Goal: Browse casually: Explore the website without a specific task or goal

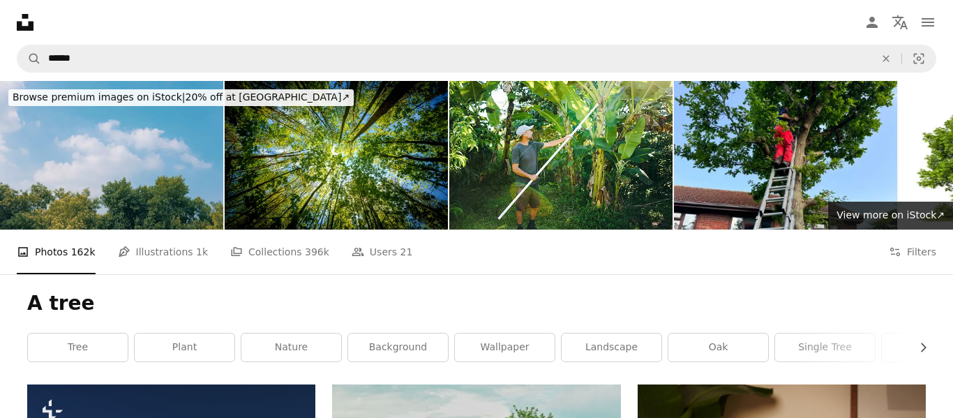
scroll to position [570, 0]
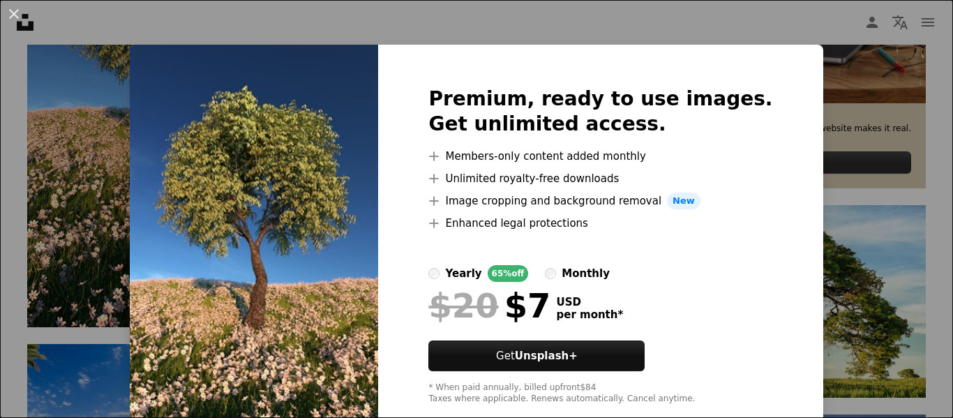
click at [846, 71] on div "An X shape Premium, ready to use images. Get unlimited access. A plus sign Memb…" at bounding box center [476, 209] width 953 height 418
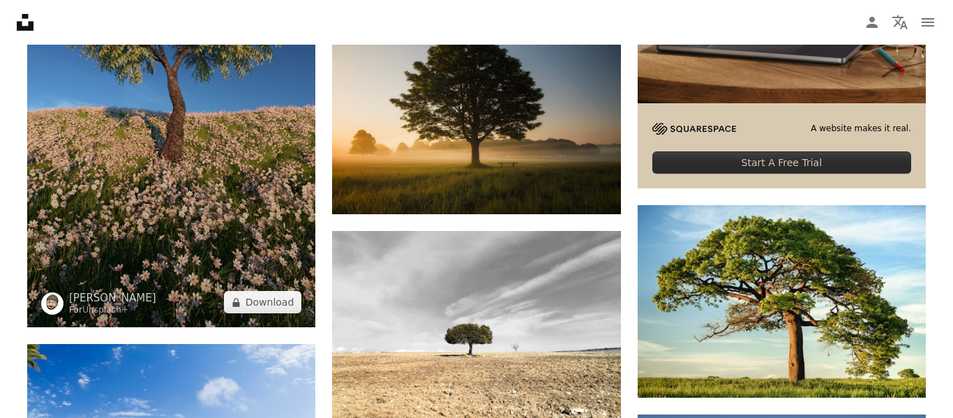
click at [225, 157] on img at bounding box center [171, 70] width 288 height 513
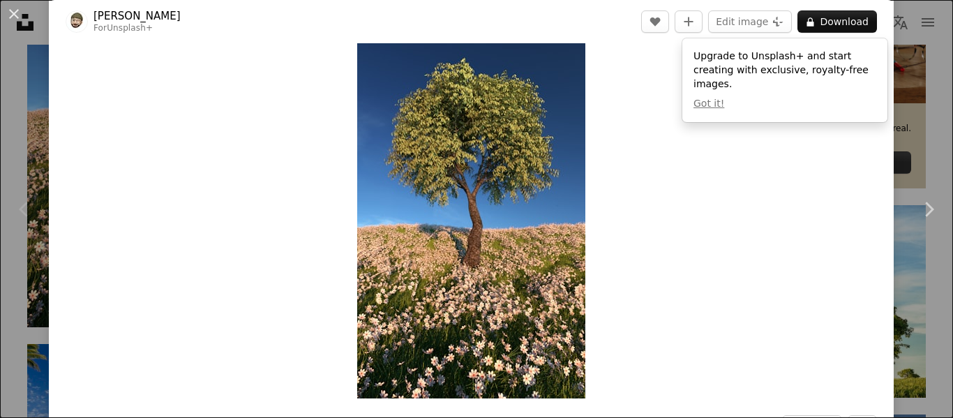
scroll to position [70, 0]
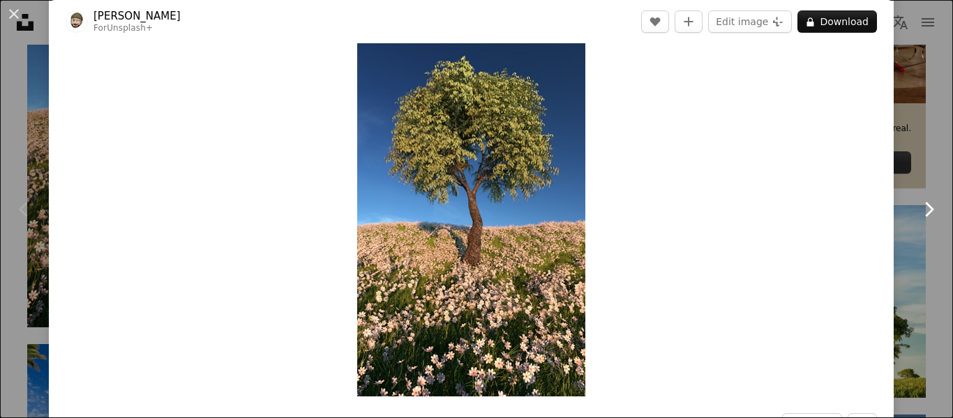
click at [924, 210] on icon "Chevron right" at bounding box center [929, 209] width 22 height 22
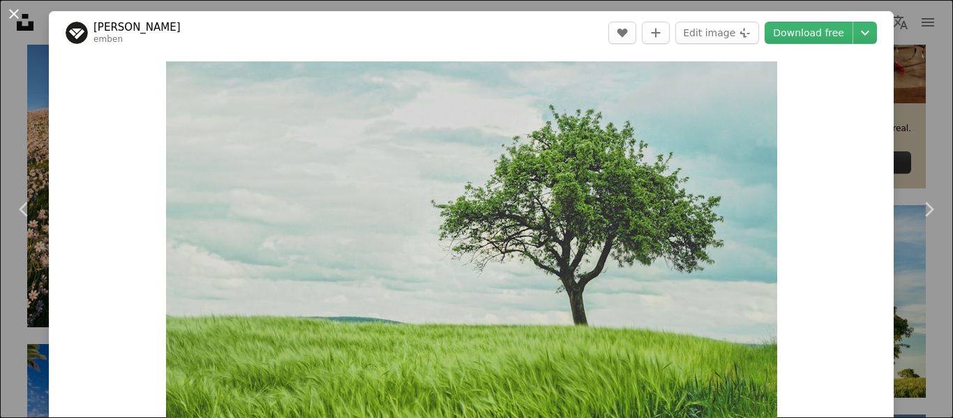
click at [10, 13] on button "An X shape" at bounding box center [14, 14] width 17 height 17
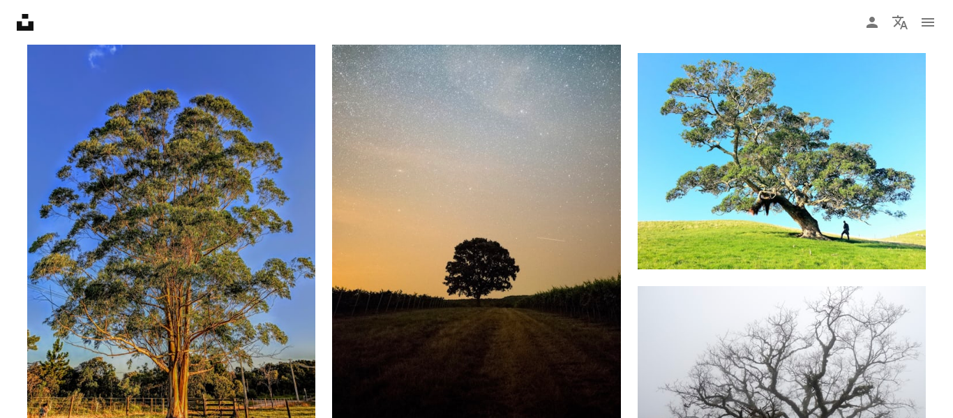
scroll to position [1750, 0]
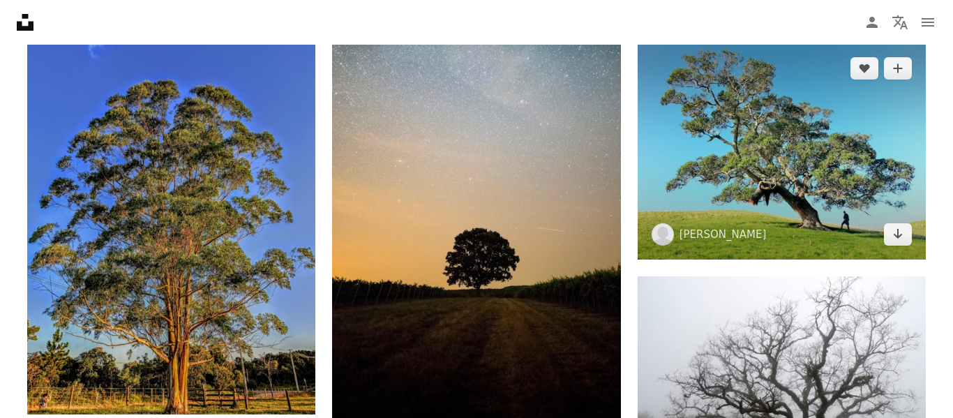
click at [691, 116] on img at bounding box center [782, 151] width 288 height 216
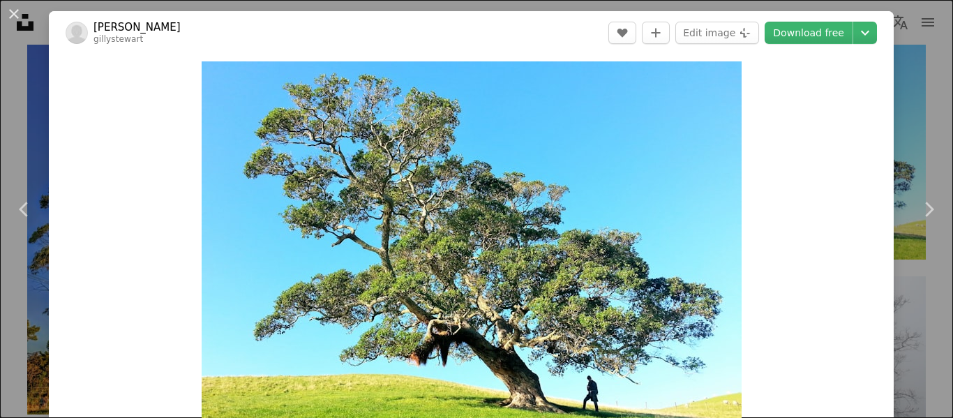
click at [950, 86] on div "An X shape Chevron left Chevron right [PERSON_NAME] gillystewart A heart A plus…" at bounding box center [476, 209] width 953 height 418
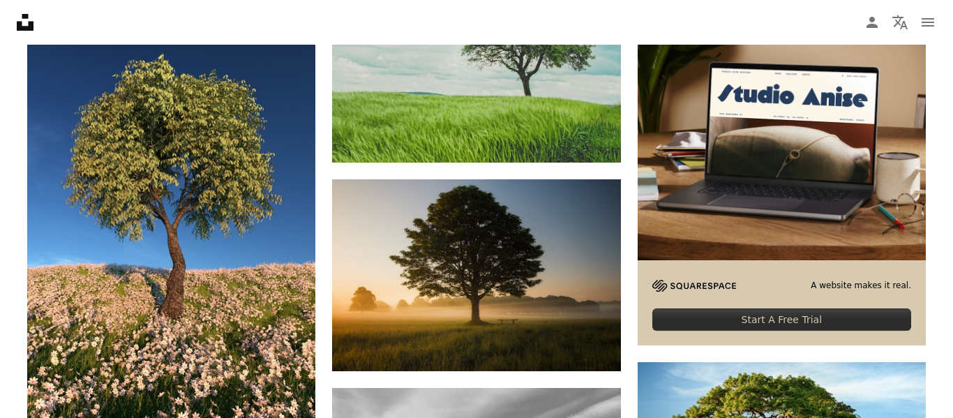
scroll to position [418, 0]
